Goal: Information Seeking & Learning: Learn about a topic

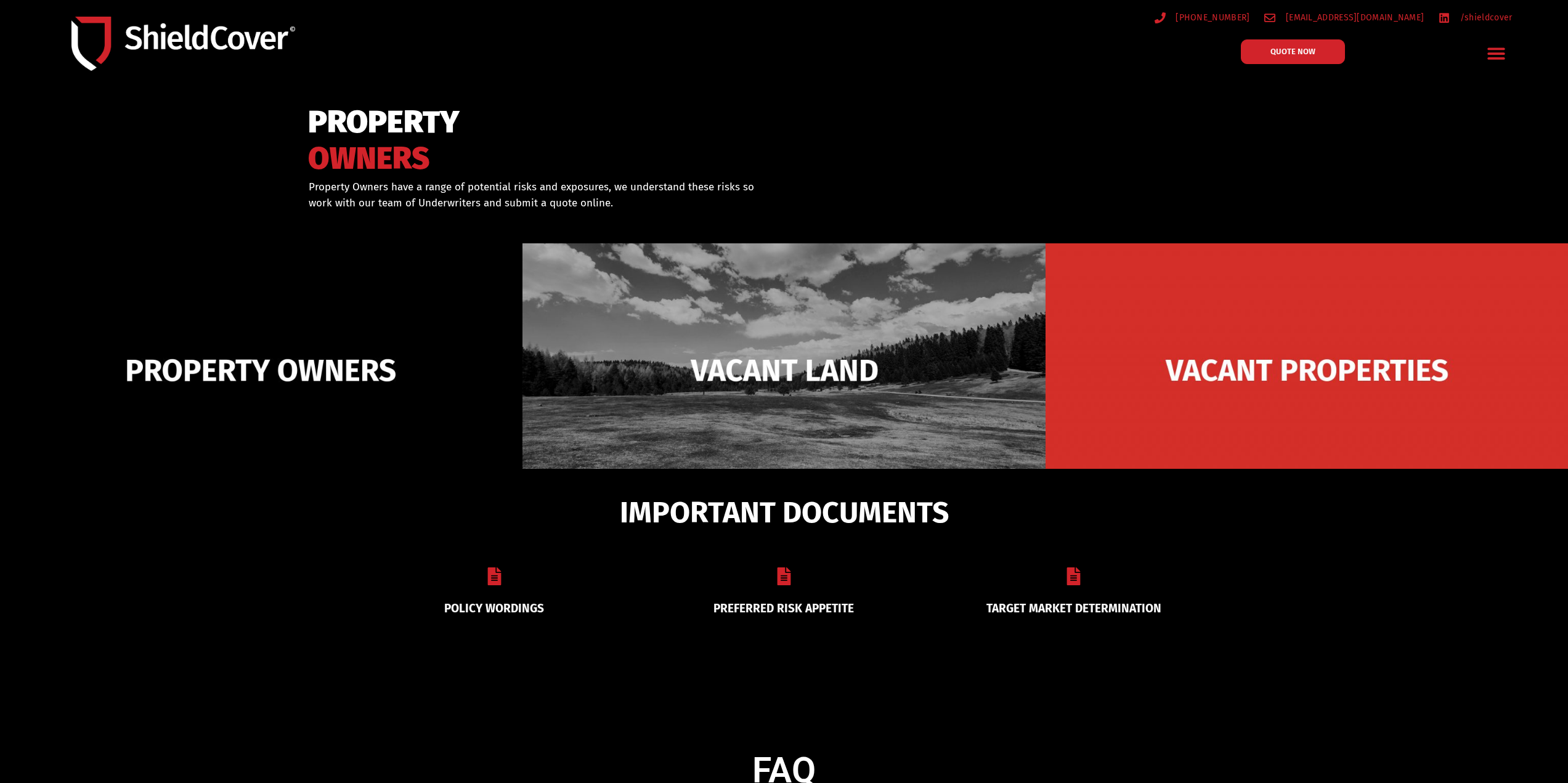
click at [339, 418] on img at bounding box center [261, 370] width 522 height 254
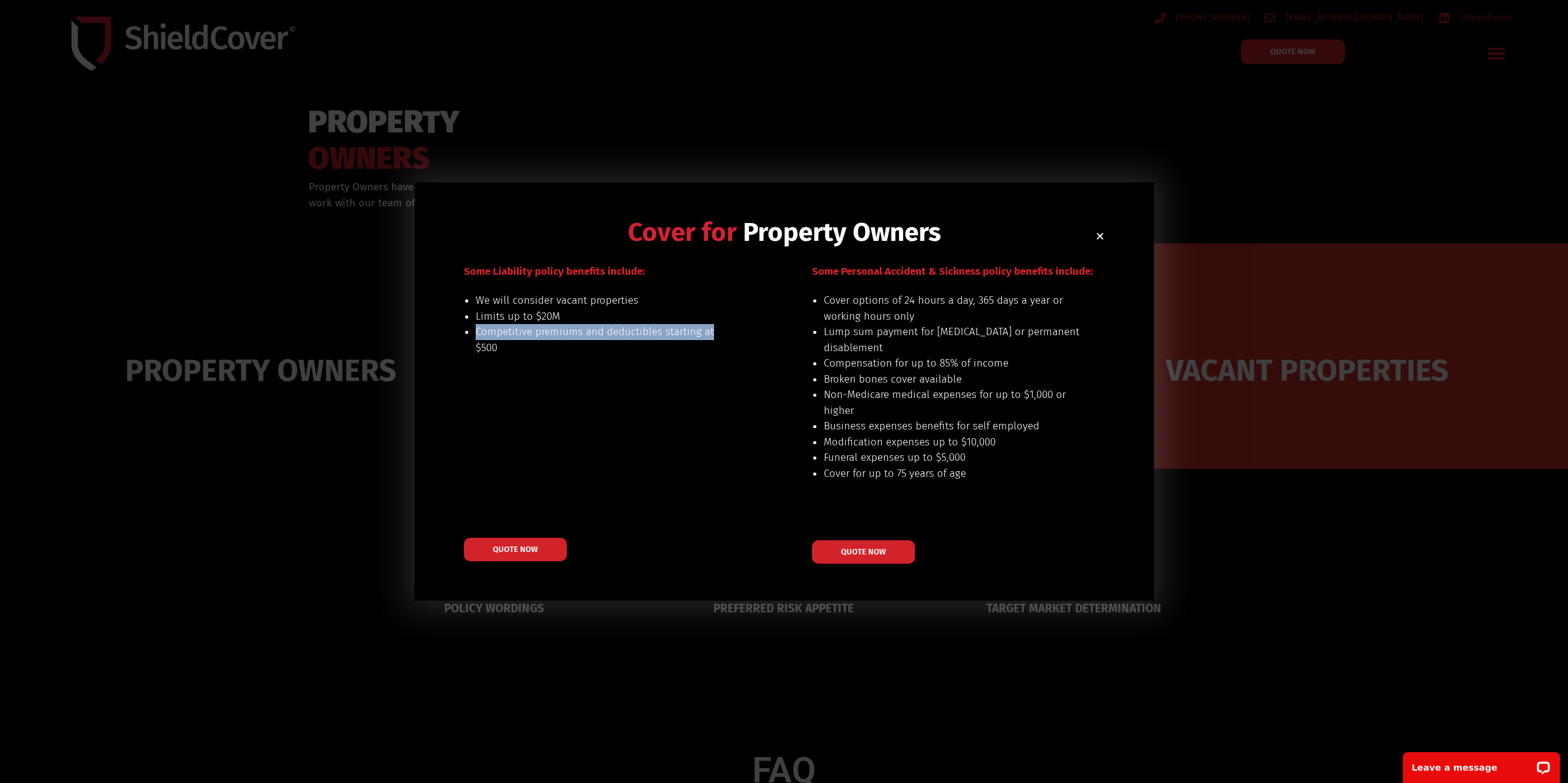
drag, startPoint x: 474, startPoint y: 332, endPoint x: 722, endPoint y: 338, distance: 248.1
click at [722, 338] on div "We will consider vacant properties Limits up to $20M Competitive premiums and d…" at bounding box center [588, 332] width 288 height 79
click at [735, 357] on div "Some Liability policy benefits include: We will consider vacant properties Limi…" at bounding box center [608, 414] width 288 height 300
click at [1103, 237] on icon "Close" at bounding box center [1100, 236] width 9 height 9
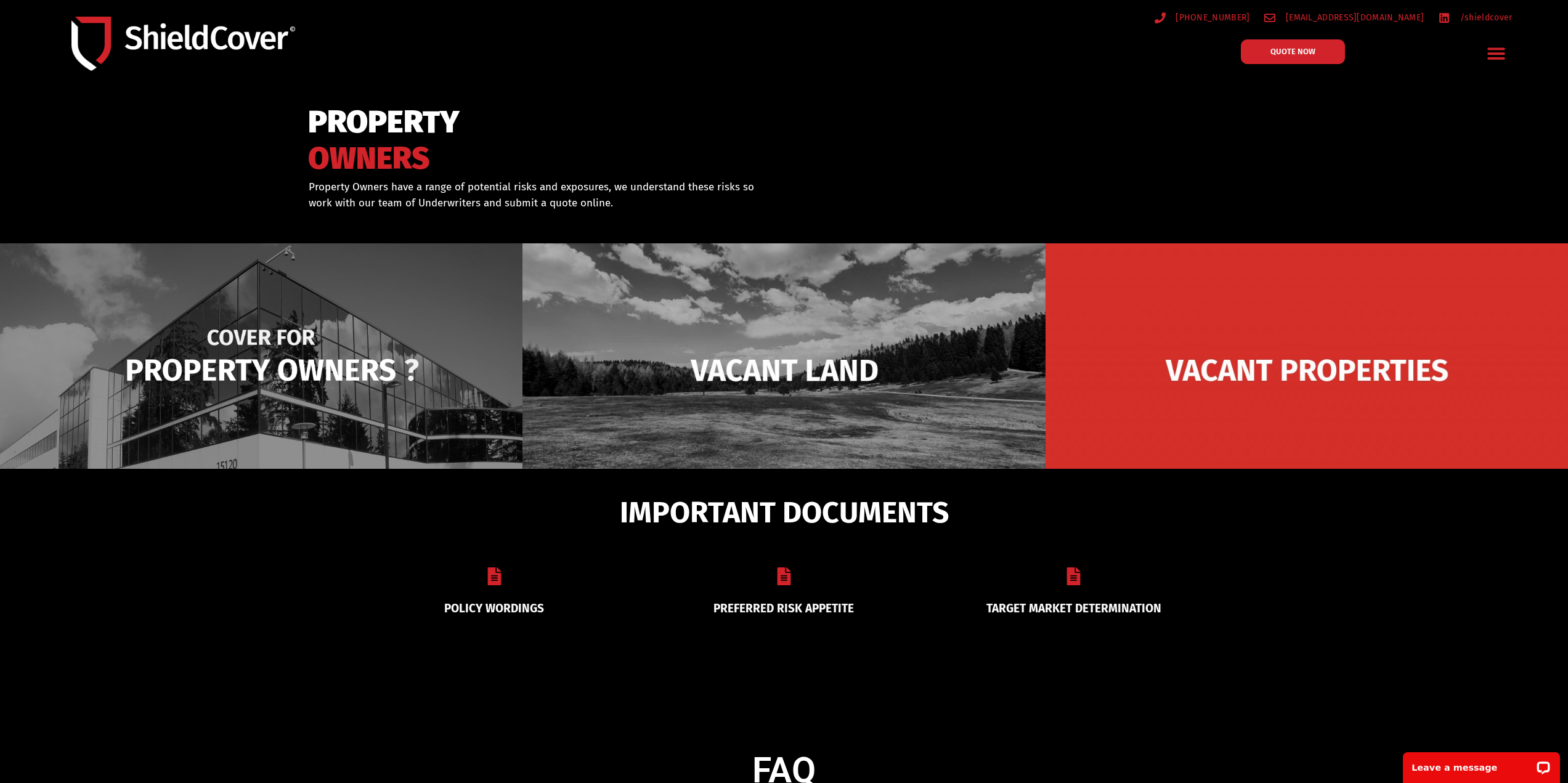
click at [288, 356] on img at bounding box center [261, 370] width 522 height 254
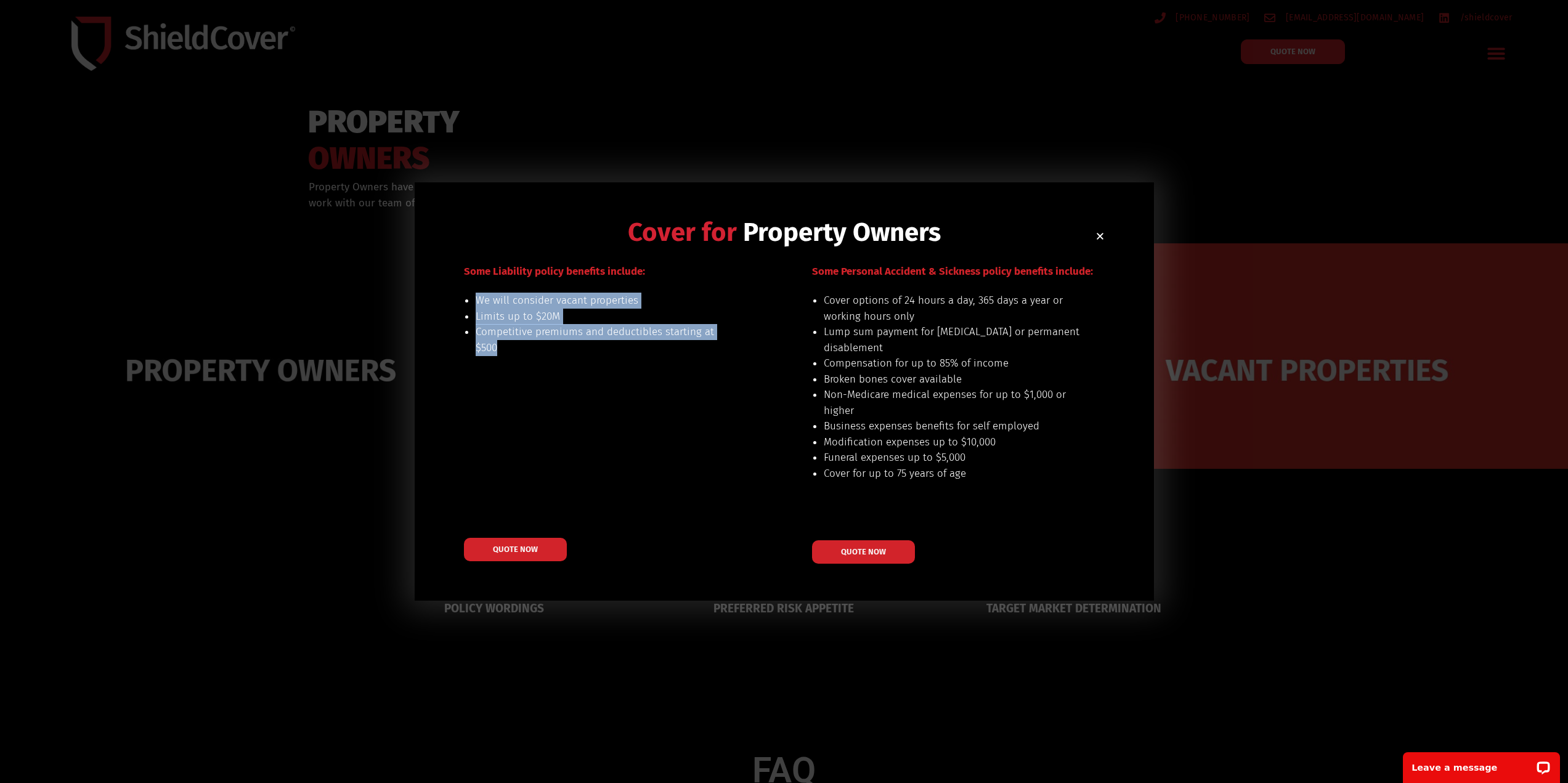
drag, startPoint x: 478, startPoint y: 300, endPoint x: 714, endPoint y: 350, distance: 241.2
click at [714, 350] on ul "We will consider vacant properties Limits up to $20M Competitive premiums and d…" at bounding box center [604, 324] width 257 height 63
click at [713, 359] on div "We will consider vacant properties Limits up to $20M Competitive premiums and d…" at bounding box center [588, 332] width 288 height 79
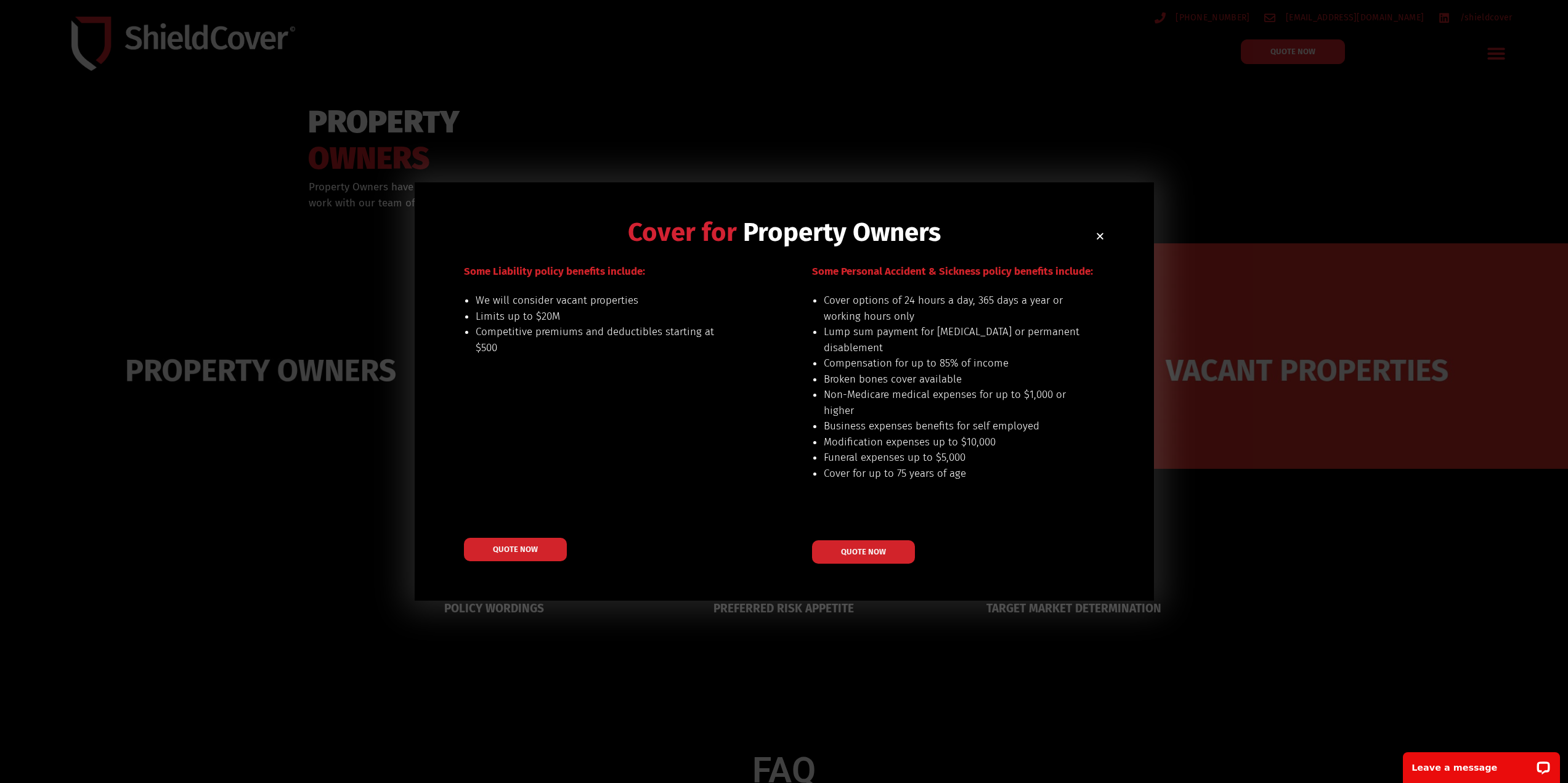
click at [1103, 238] on icon "Close" at bounding box center [1100, 236] width 9 height 9
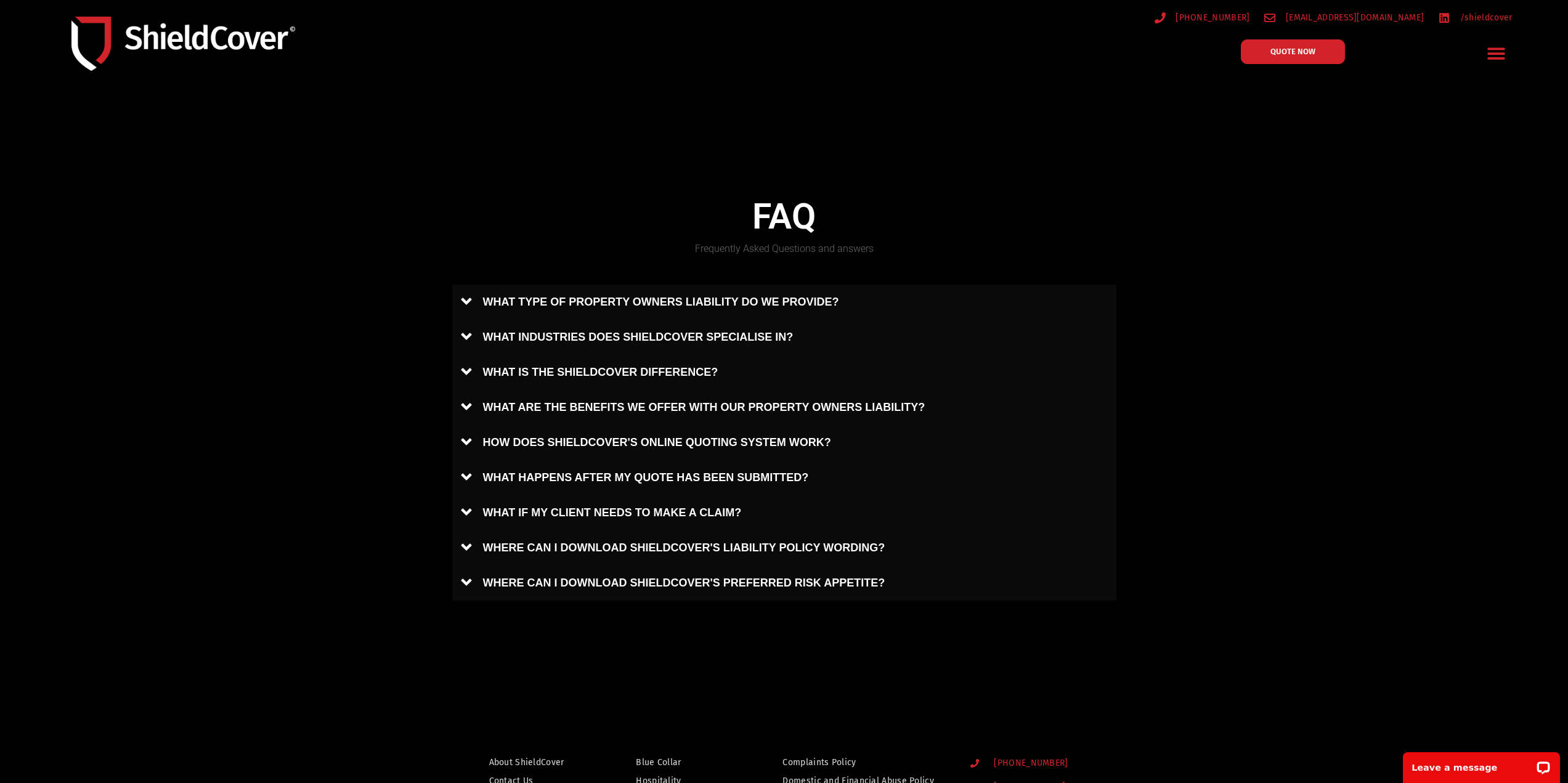
scroll to position [555, 0]
